Goal: Task Accomplishment & Management: Manage account settings

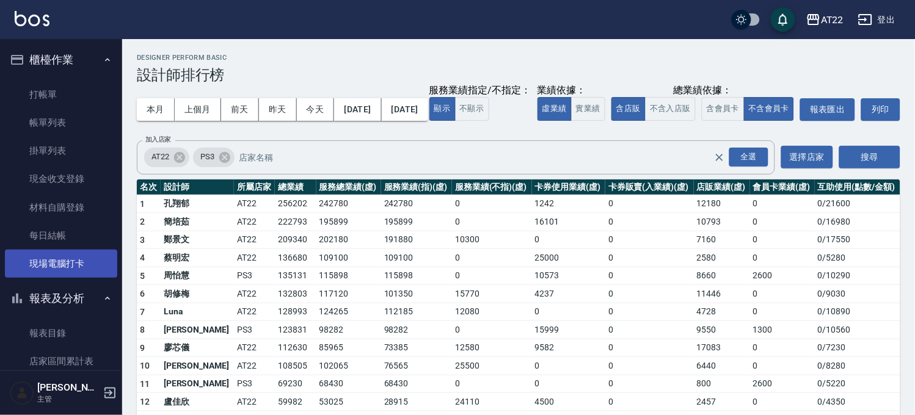
click at [42, 269] on link "現場電腦打卡" at bounding box center [61, 264] width 112 height 28
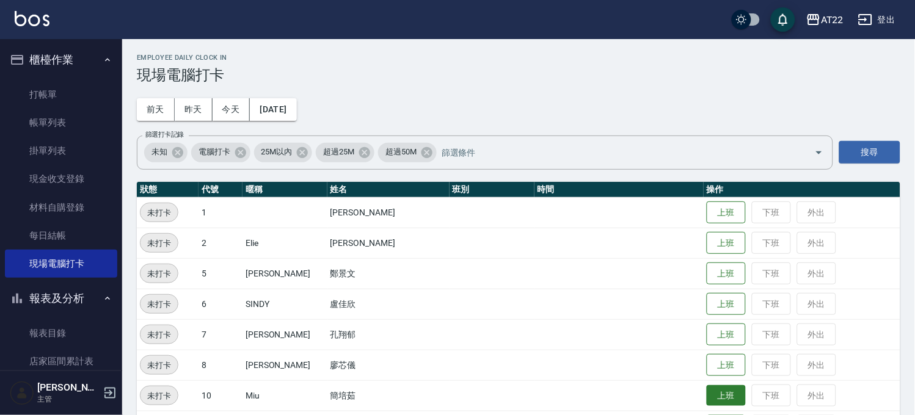
click at [715, 399] on button "上班" at bounding box center [726, 396] width 39 height 21
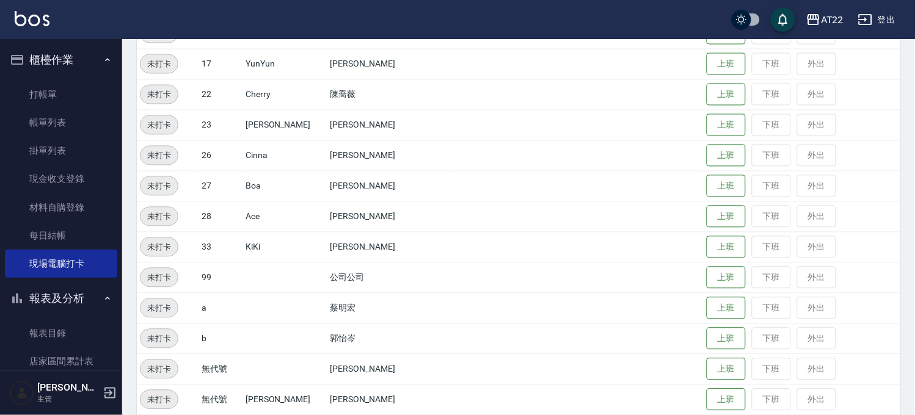
scroll to position [394, 0]
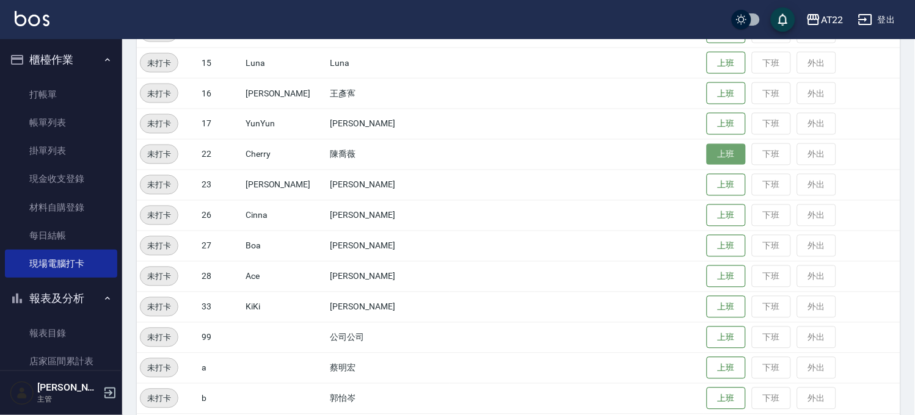
click at [717, 161] on button "上班" at bounding box center [726, 154] width 39 height 21
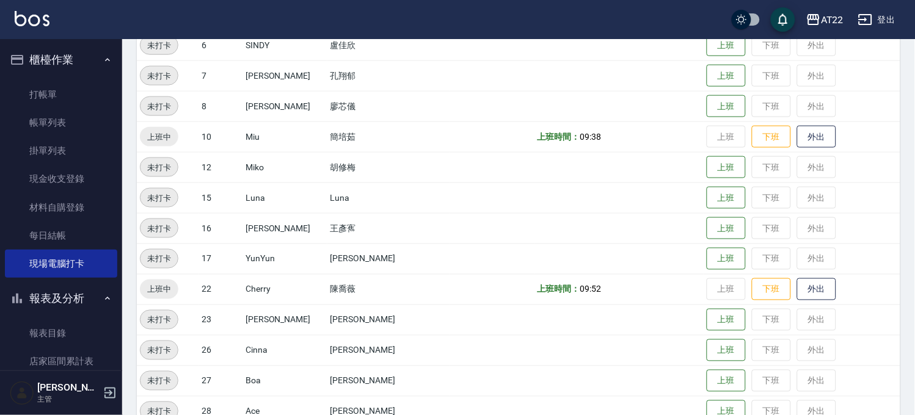
scroll to position [258, 0]
click at [707, 77] on button "上班" at bounding box center [726, 76] width 39 height 21
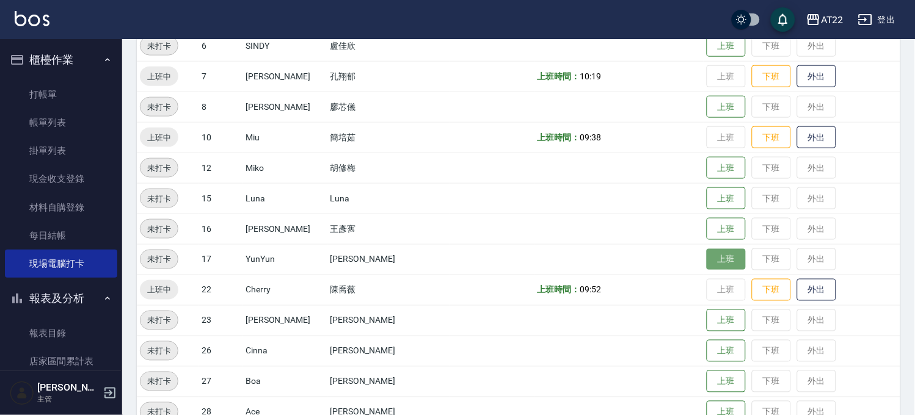
click at [715, 254] on button "上班" at bounding box center [726, 259] width 39 height 21
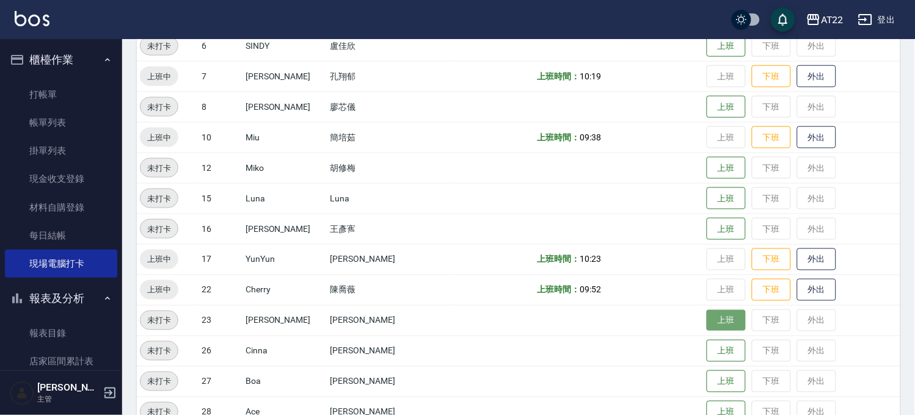
click at [707, 320] on button "上班" at bounding box center [726, 320] width 39 height 21
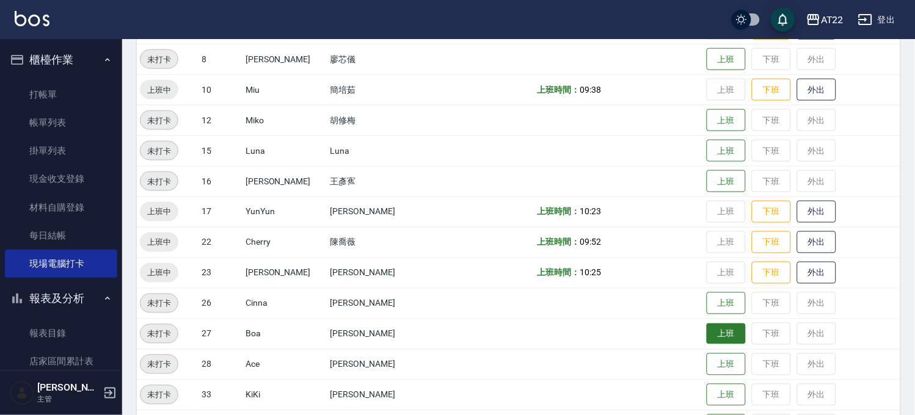
scroll to position [326, 0]
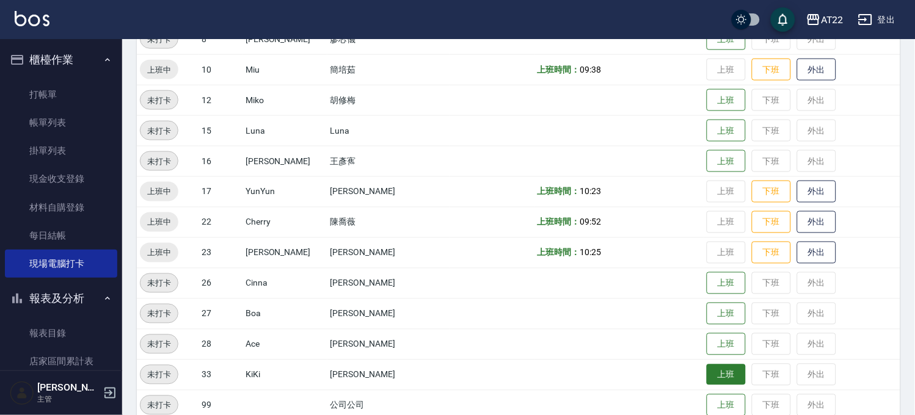
click at [707, 375] on button "上班" at bounding box center [726, 375] width 39 height 21
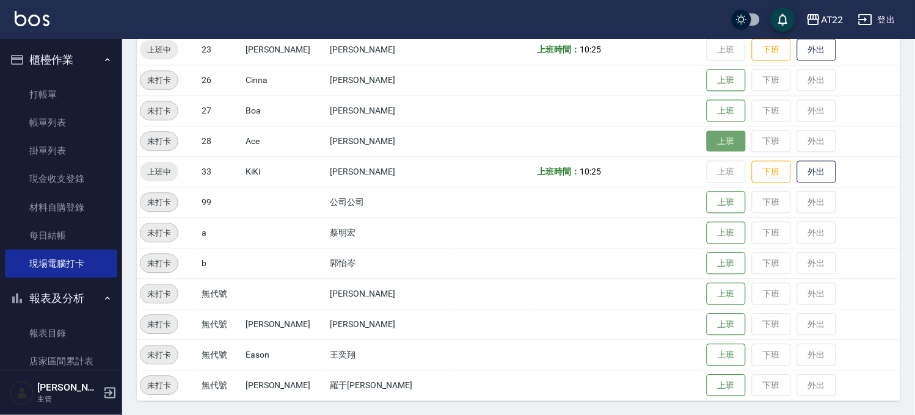
click at [707, 139] on button "上班" at bounding box center [726, 141] width 39 height 21
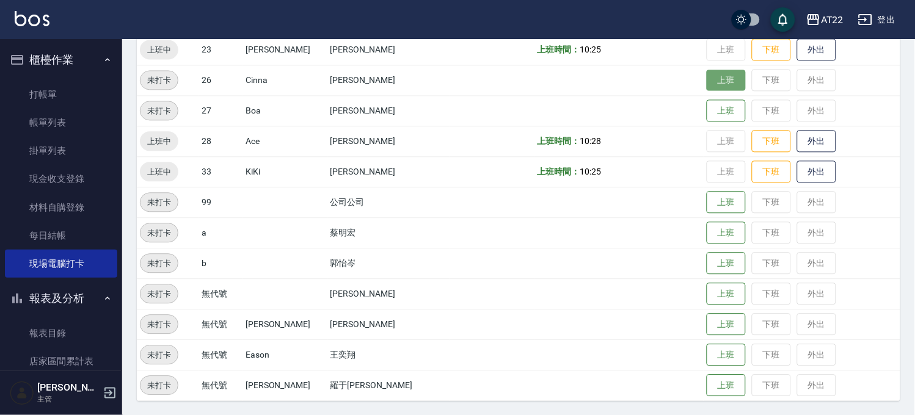
click at [707, 83] on button "上班" at bounding box center [726, 80] width 39 height 21
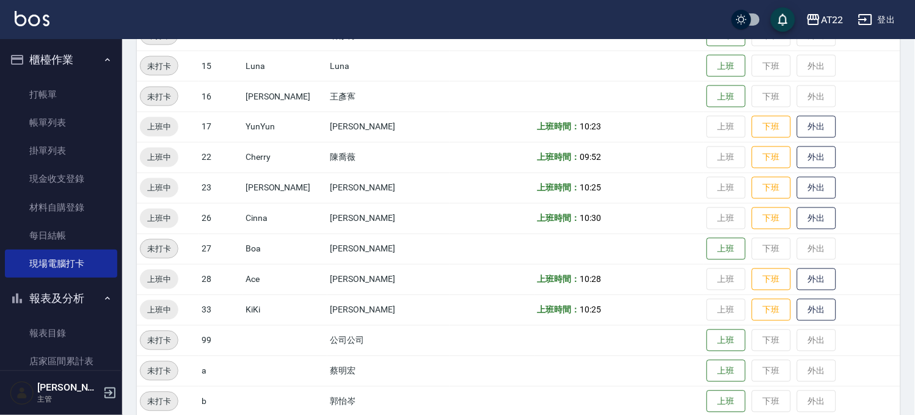
scroll to position [326, 0]
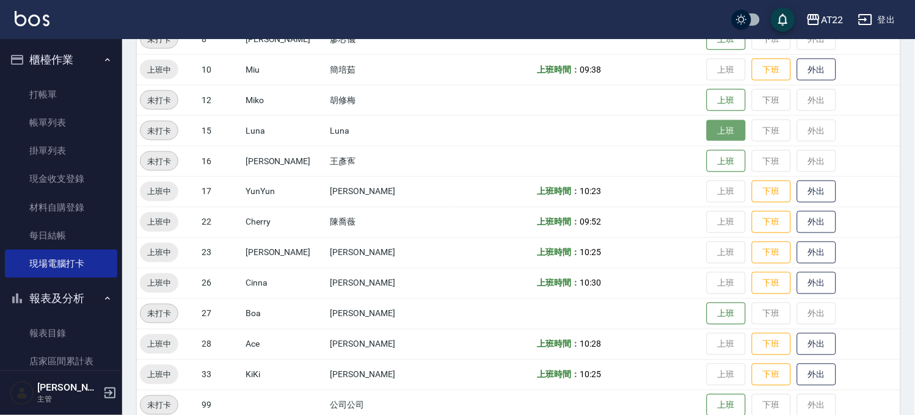
click at [707, 128] on button "上班" at bounding box center [726, 130] width 39 height 21
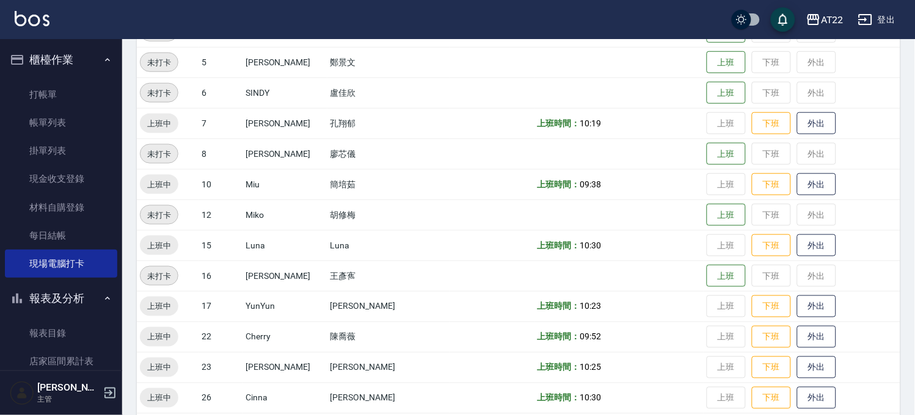
scroll to position [123, 0]
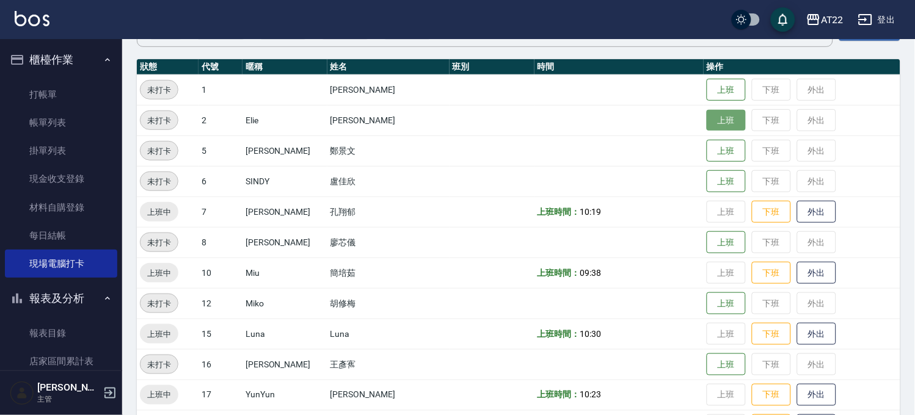
click at [717, 116] on button "上班" at bounding box center [726, 120] width 39 height 21
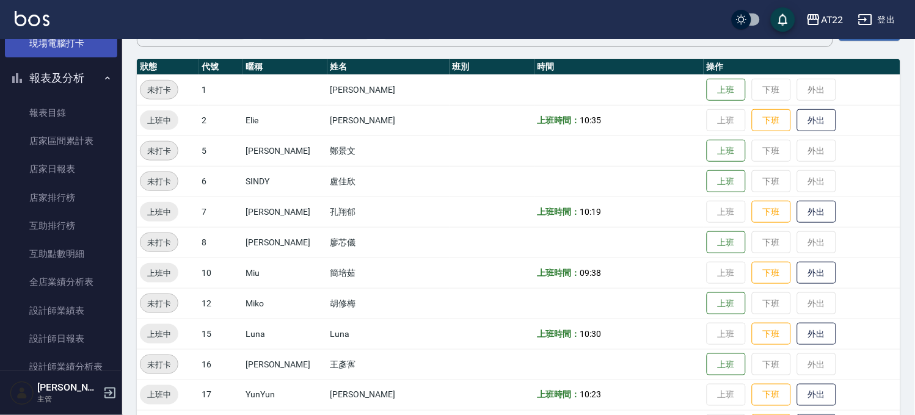
scroll to position [271, 0]
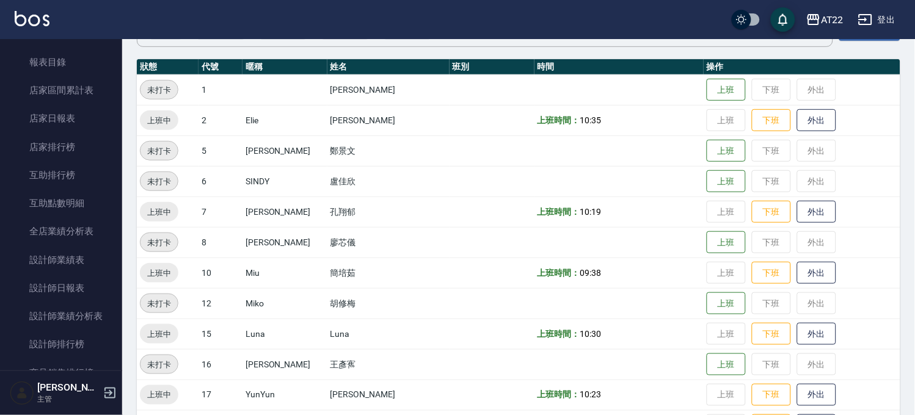
drag, startPoint x: 79, startPoint y: 343, endPoint x: 112, endPoint y: 318, distance: 41.3
click at [79, 343] on link "設計師排行榜" at bounding box center [61, 345] width 112 height 28
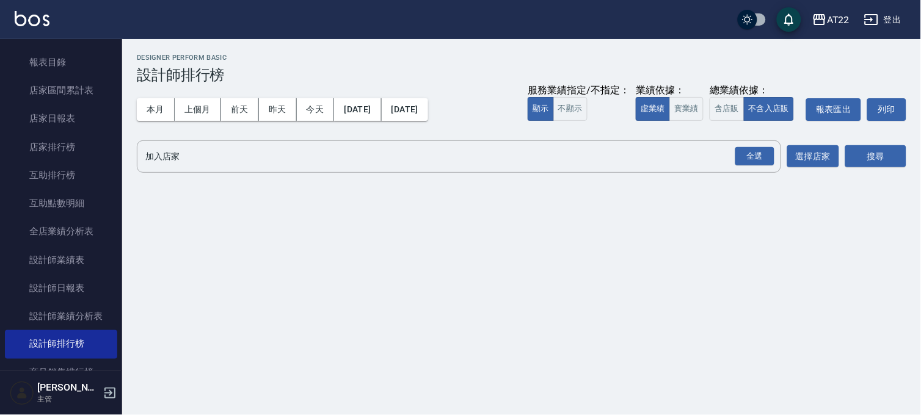
click at [150, 97] on div "本月 上個月 [DATE] [DATE] [DATE] [DATE] [DATE] 服務業績指定/不指定： 顯示 不顯示 業績依據： 虛業績 實業績 總業績依…" at bounding box center [522, 110] width 770 height 52
click at [156, 113] on button "本月" at bounding box center [156, 109] width 38 height 23
click at [772, 152] on div "全選" at bounding box center [755, 156] width 39 height 19
click at [847, 149] on button "搜尋" at bounding box center [876, 157] width 61 height 23
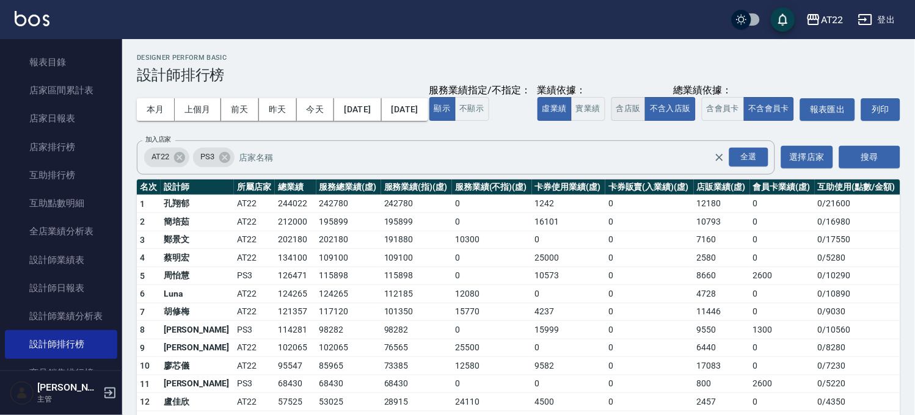
click at [612, 121] on button "含店販" at bounding box center [629, 109] width 34 height 24
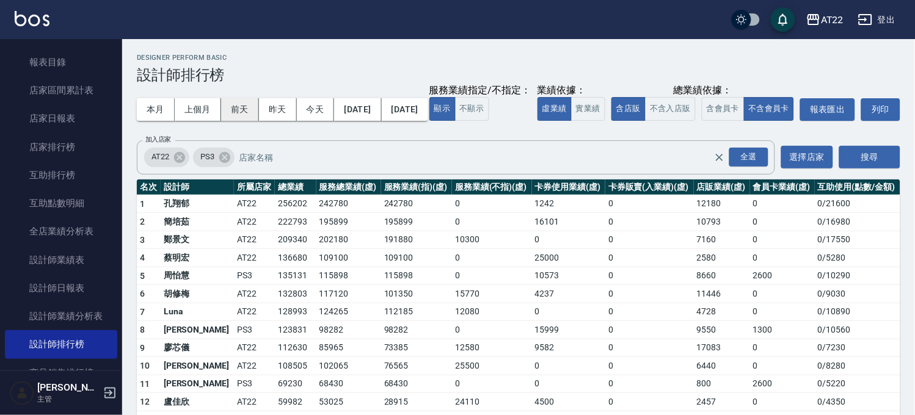
click at [237, 108] on button "前天" at bounding box center [240, 109] width 38 height 23
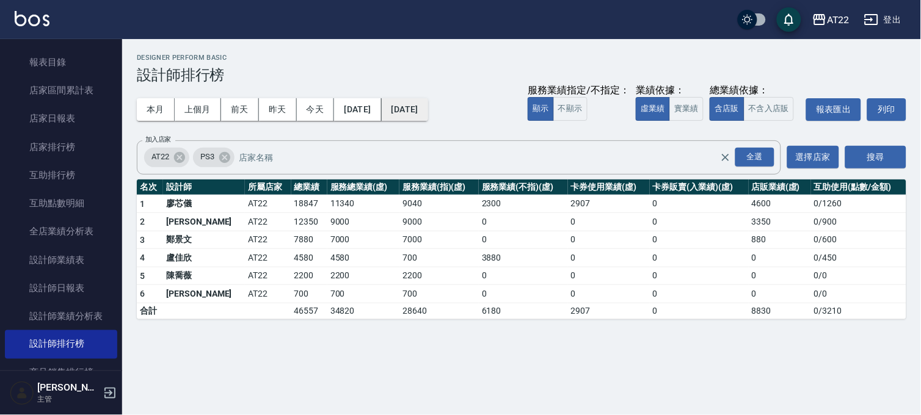
click at [428, 104] on button "[DATE]" at bounding box center [405, 109] width 46 height 23
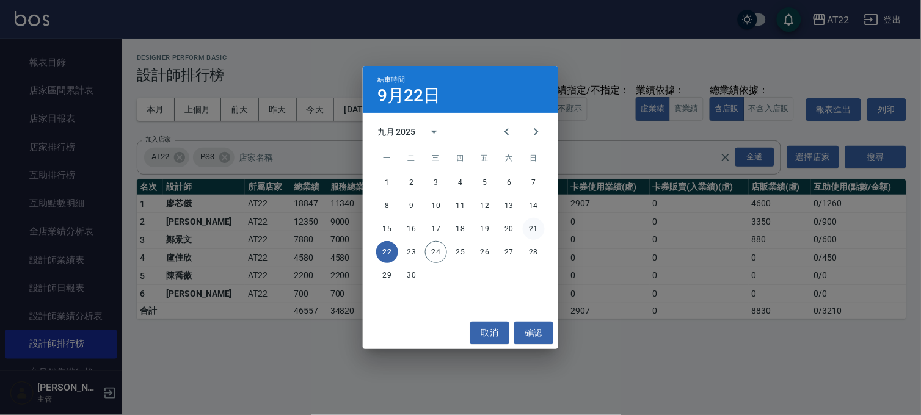
click at [536, 233] on button "21" at bounding box center [534, 229] width 22 height 22
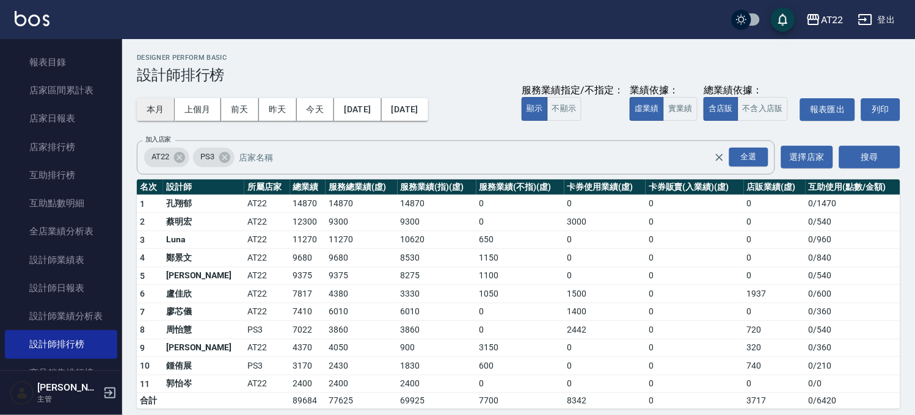
click at [155, 112] on button "本月" at bounding box center [156, 109] width 38 height 23
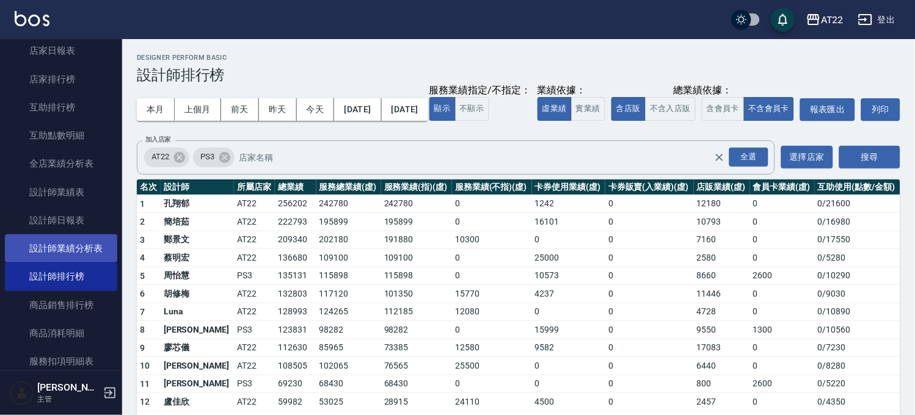
scroll to position [136, 0]
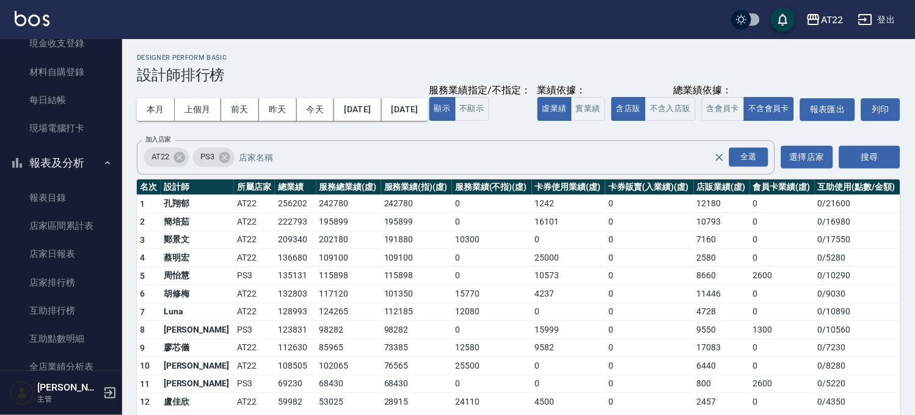
click at [82, 154] on button "報表及分析" at bounding box center [61, 163] width 112 height 32
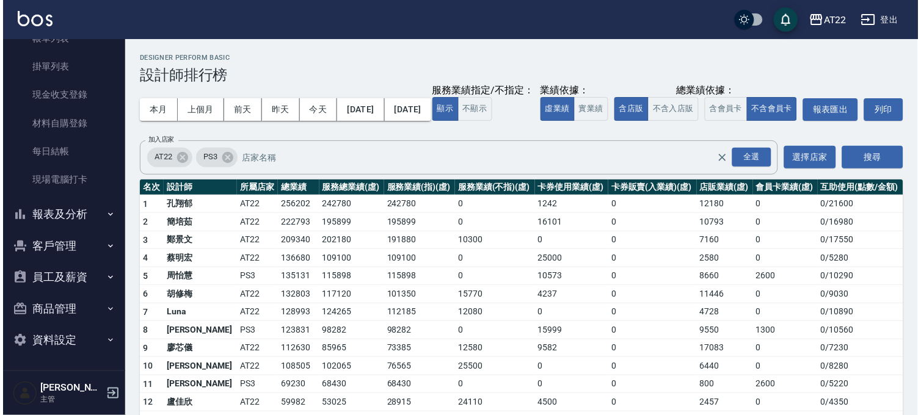
scroll to position [84, 0]
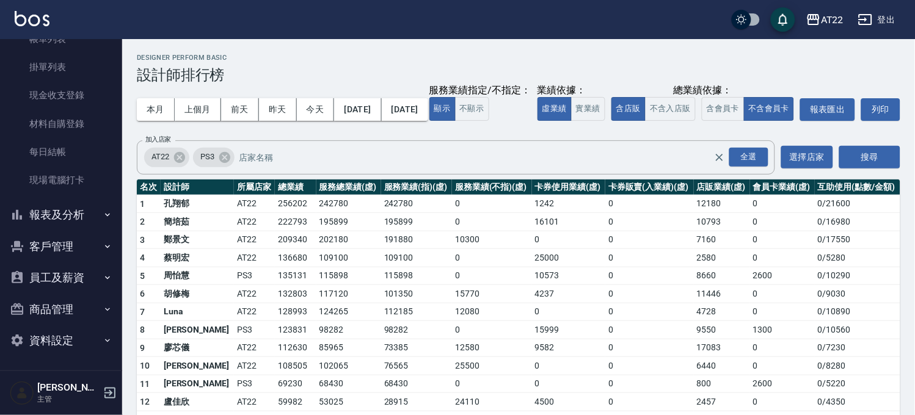
click at [72, 255] on button "客戶管理" at bounding box center [61, 247] width 112 height 32
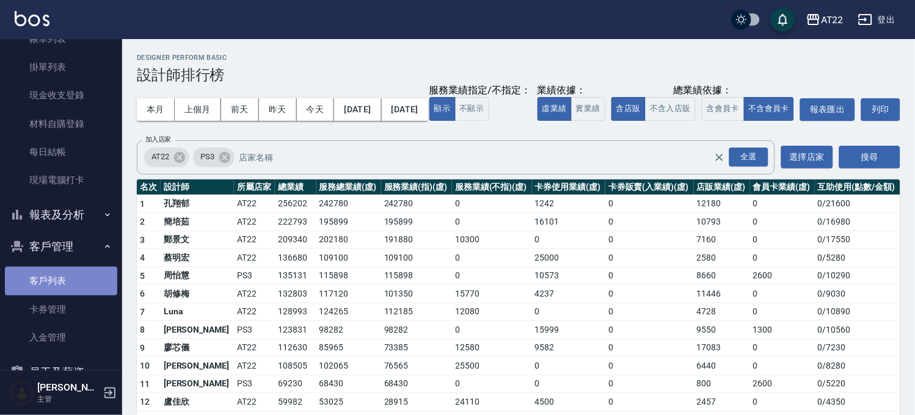
click at [69, 277] on link "客戶列表" at bounding box center [61, 281] width 112 height 28
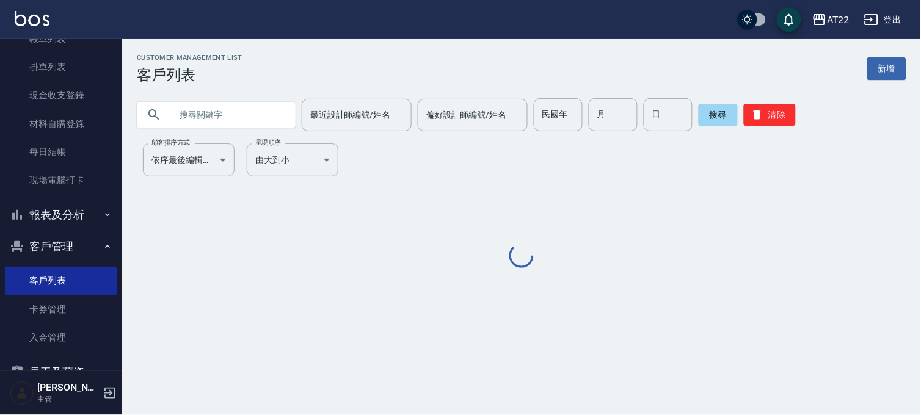
click at [239, 104] on input "text" at bounding box center [228, 114] width 115 height 33
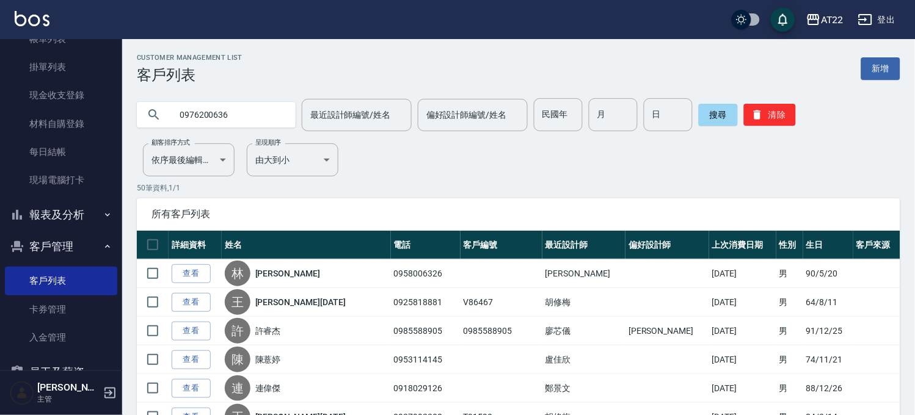
type input "0976200636"
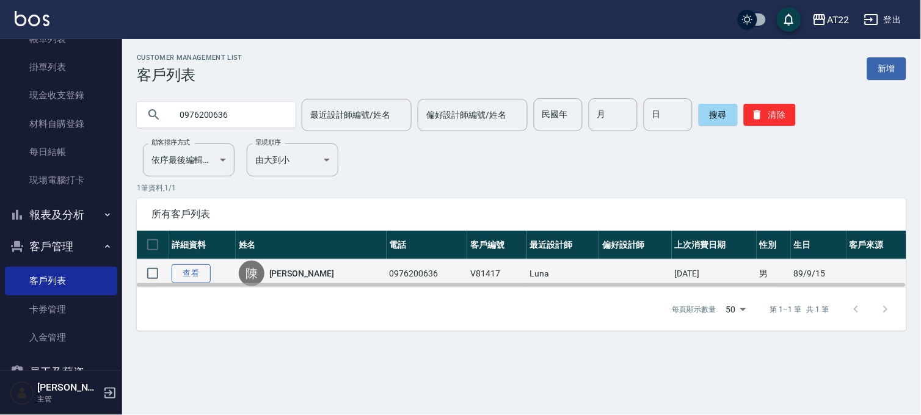
click at [208, 277] on link "查看" at bounding box center [191, 274] width 39 height 19
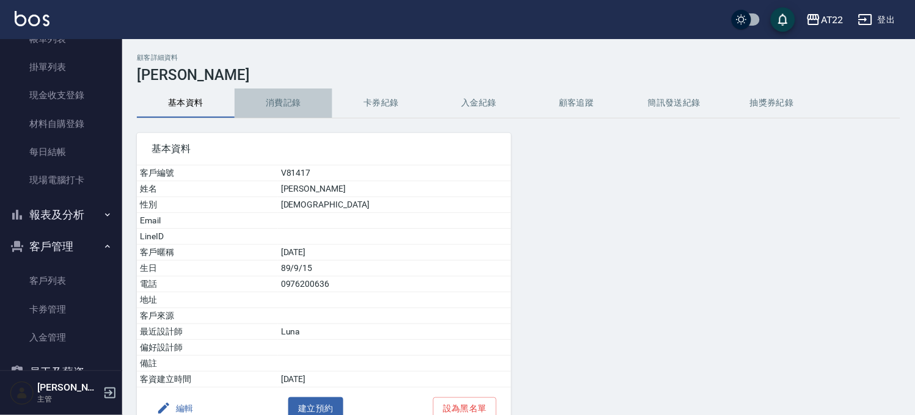
click at [294, 102] on button "消費記錄" at bounding box center [284, 103] width 98 height 29
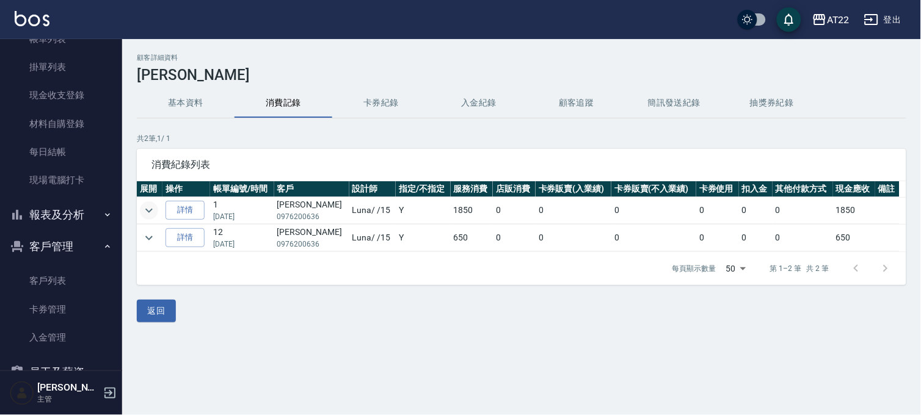
click at [145, 206] on icon "expand row" at bounding box center [149, 210] width 15 height 15
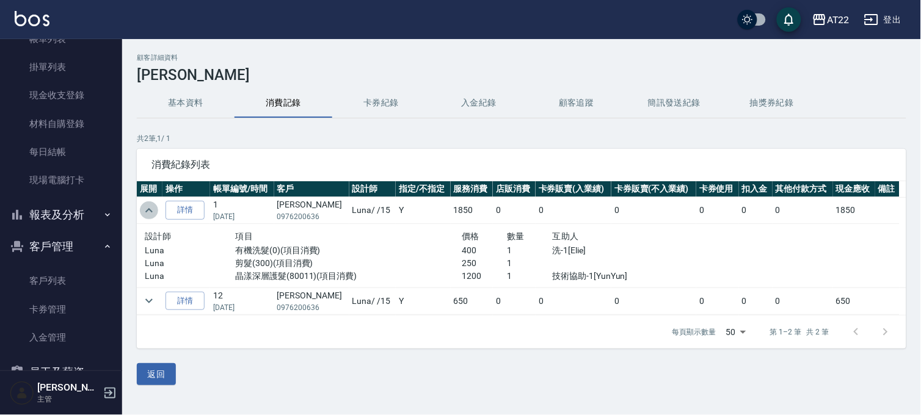
click at [145, 206] on icon "expand row" at bounding box center [149, 210] width 15 height 15
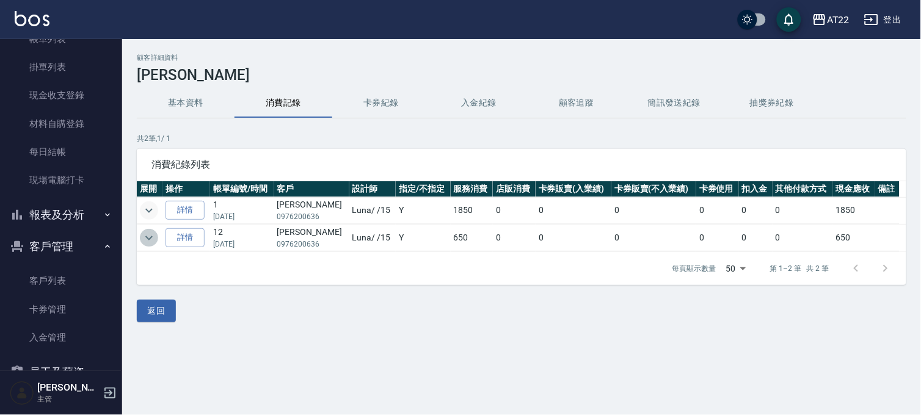
click at [148, 236] on icon "expand row" at bounding box center [149, 238] width 15 height 15
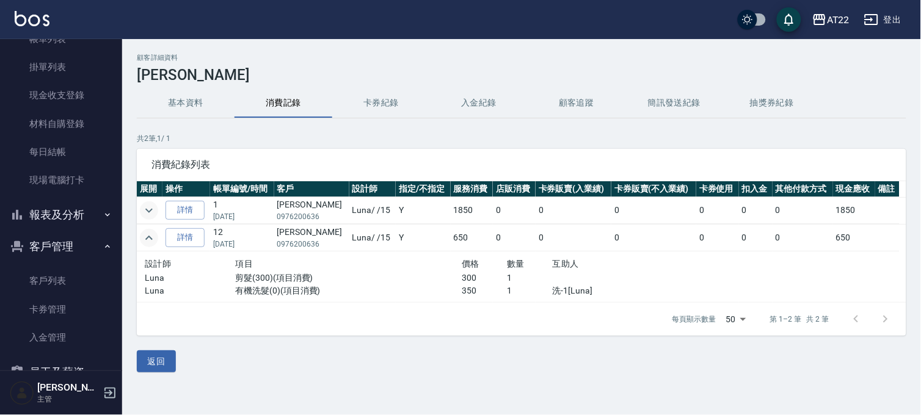
click at [148, 236] on icon "expand row" at bounding box center [149, 238] width 15 height 15
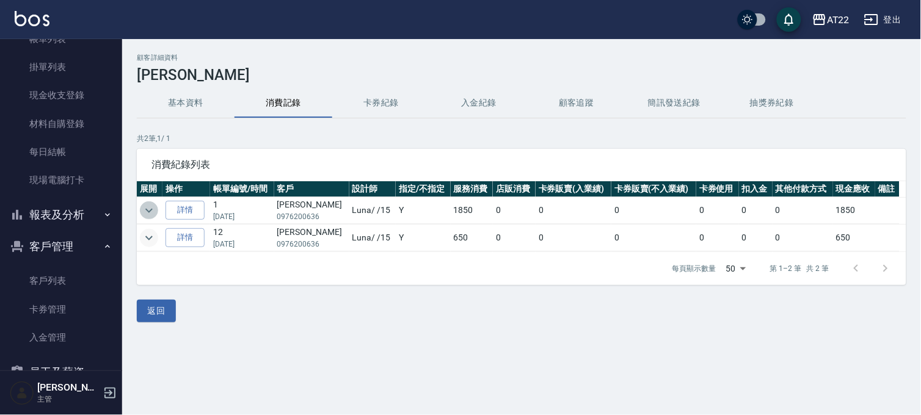
click at [150, 210] on icon "expand row" at bounding box center [148, 210] width 7 height 4
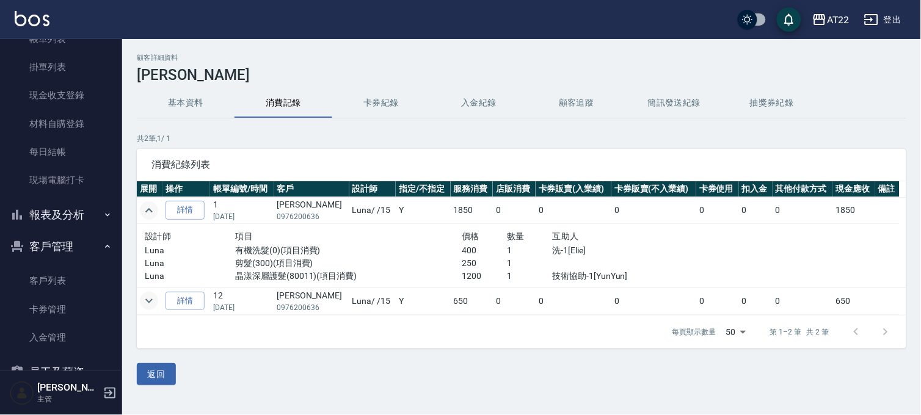
click at [148, 207] on icon "expand row" at bounding box center [149, 210] width 15 height 15
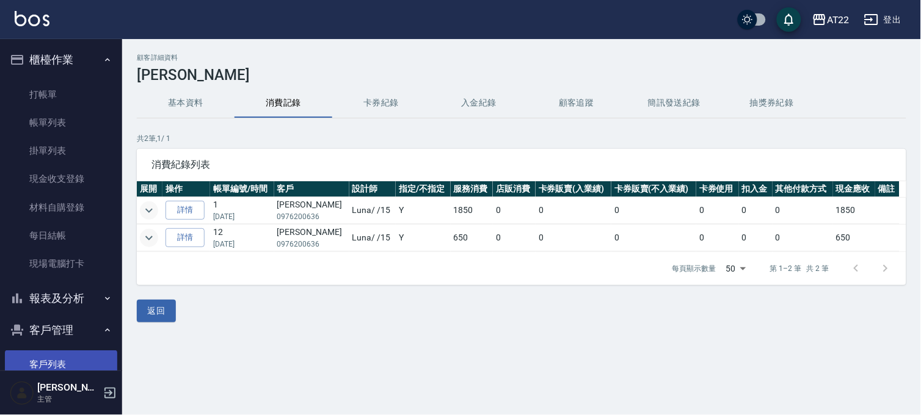
click at [77, 354] on link "客戶列表" at bounding box center [61, 365] width 112 height 28
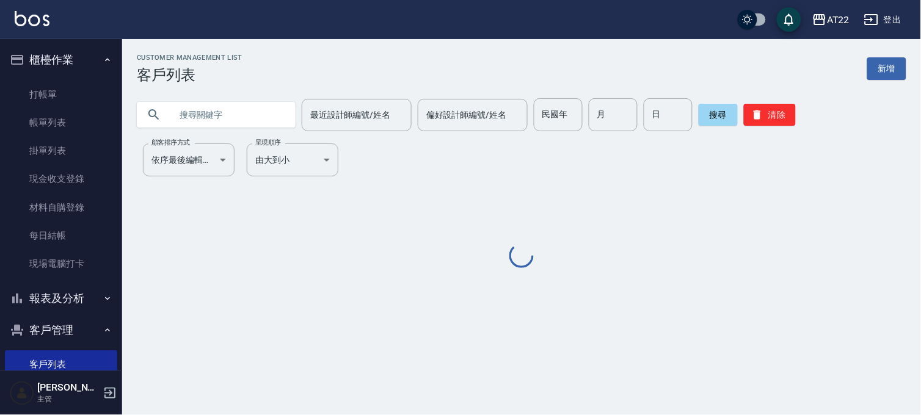
click at [211, 100] on input "text" at bounding box center [228, 114] width 115 height 33
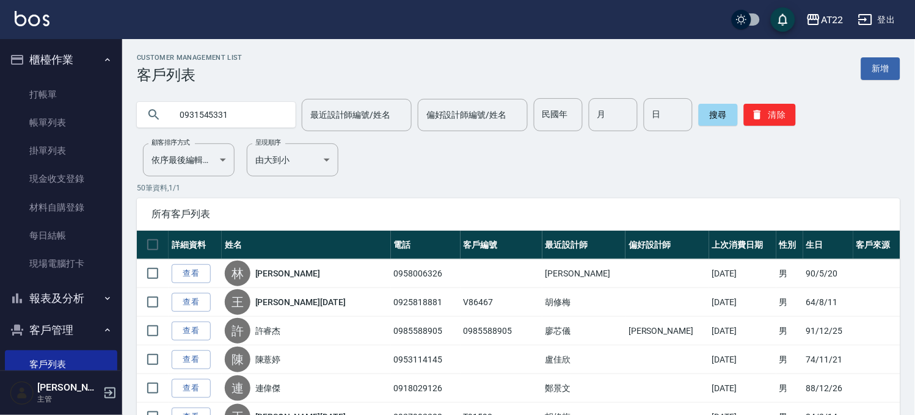
type input "0931545331"
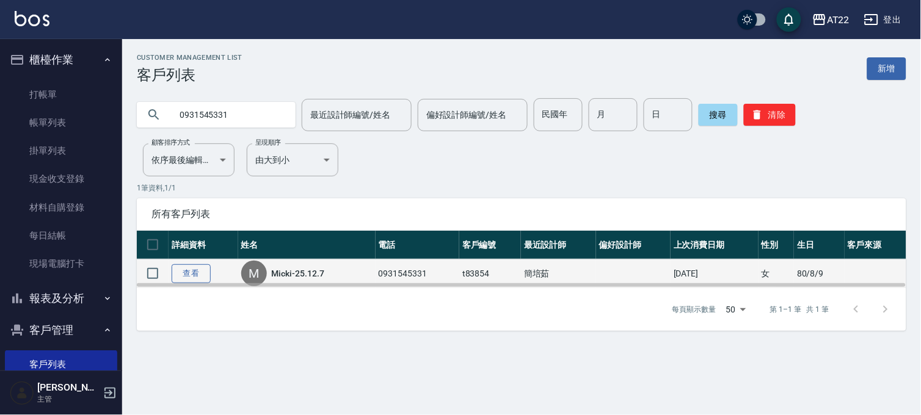
click at [193, 272] on link "查看" at bounding box center [191, 274] width 39 height 19
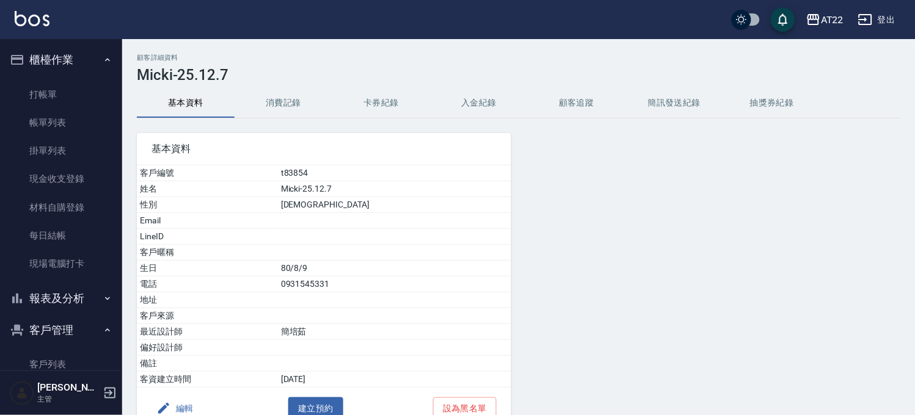
click at [269, 90] on button "消費記錄" at bounding box center [284, 103] width 98 height 29
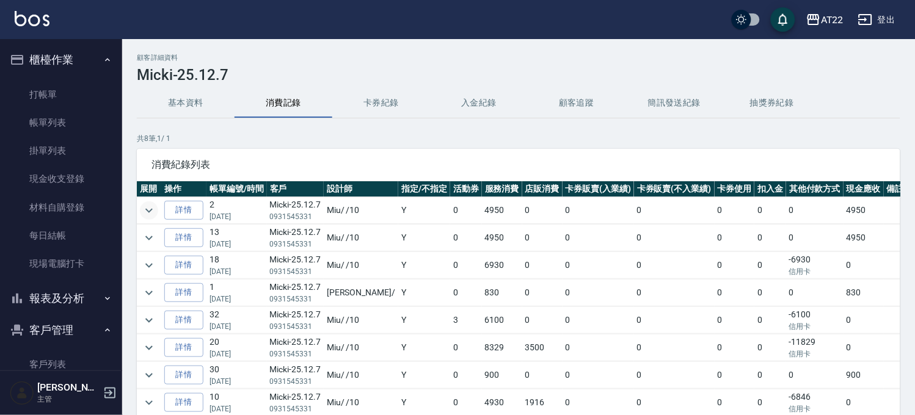
click at [155, 215] on icon "expand row" at bounding box center [149, 210] width 15 height 15
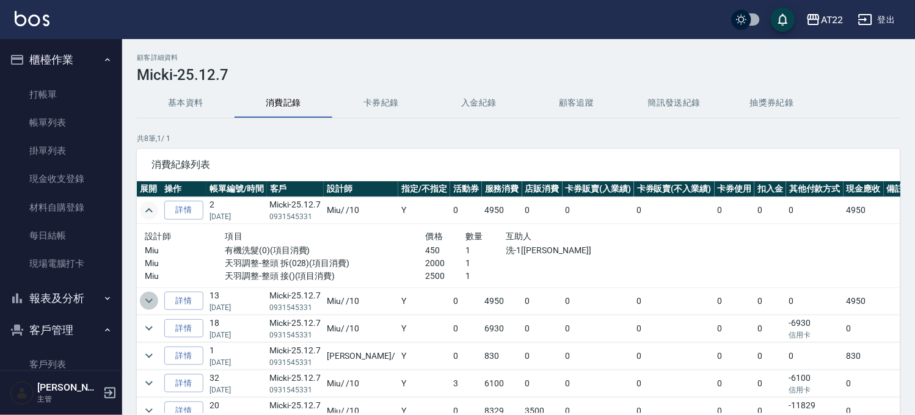
click at [153, 307] on icon "expand row" at bounding box center [149, 301] width 15 height 15
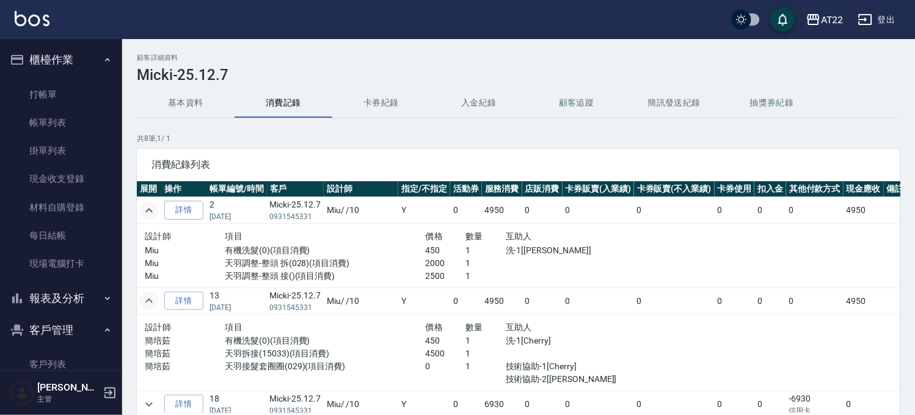
scroll to position [136, 0]
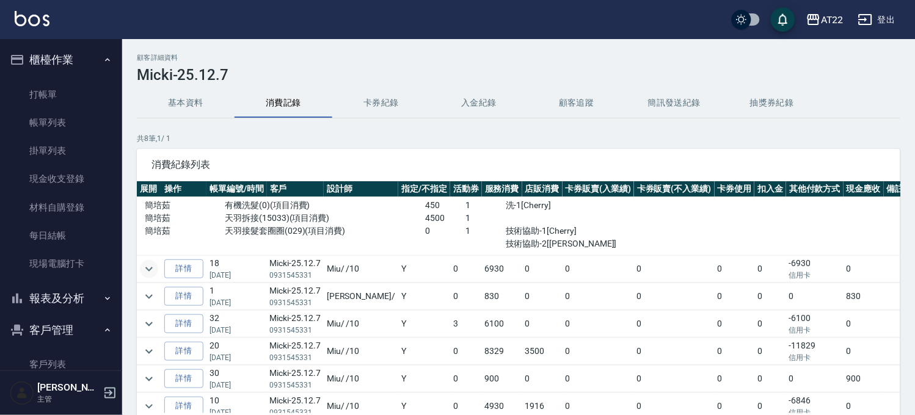
click at [147, 276] on icon "expand row" at bounding box center [149, 269] width 15 height 15
